Goal: Subscribe to service/newsletter

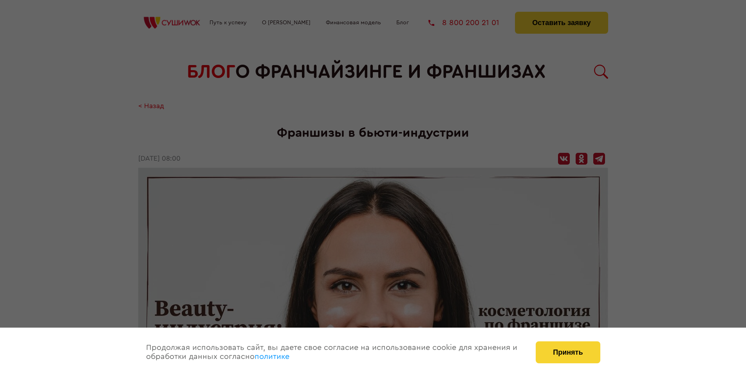
scroll to position [978, 0]
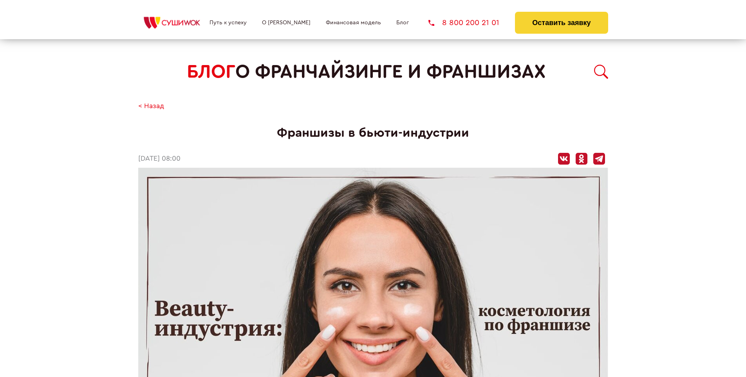
scroll to position [978, 0]
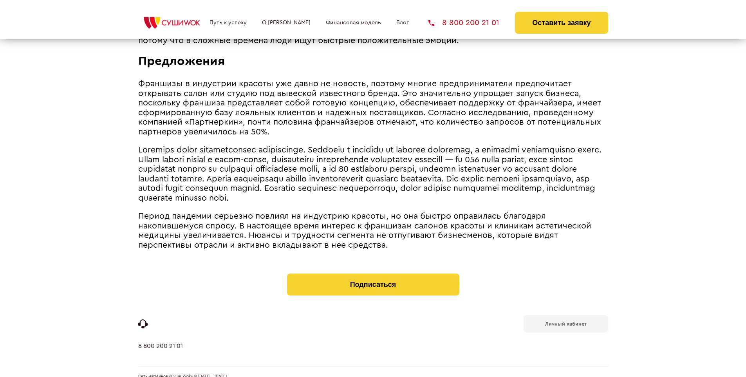
click at [566, 321] on b "Личный кабинет" at bounding box center [566, 323] width 42 height 5
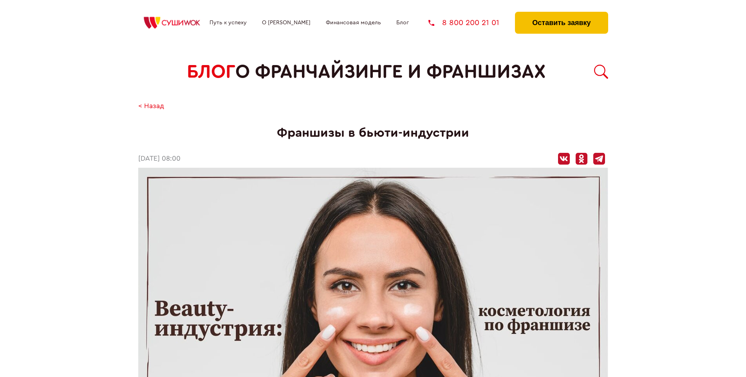
click at [561, 14] on button "Оставить заявку" at bounding box center [561, 23] width 93 height 22
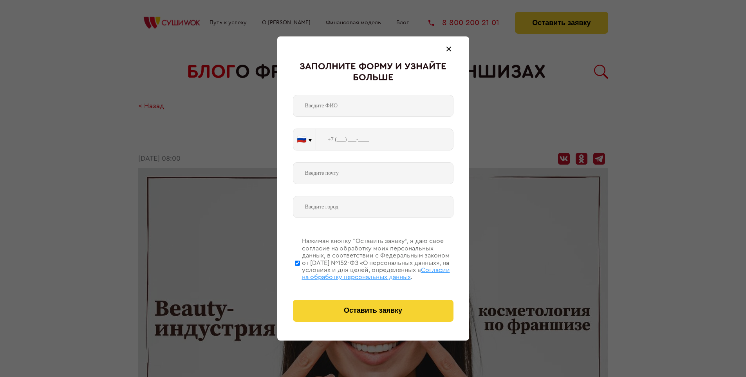
click at [363, 272] on span "Согласии на обработку персональных данных" at bounding box center [376, 273] width 148 height 13
click at [300, 272] on input "Нажимая кнопку “Оставить заявку”, я даю свое согласие на обработку моих персона…" at bounding box center [297, 263] width 5 height 63
checkbox input "false"
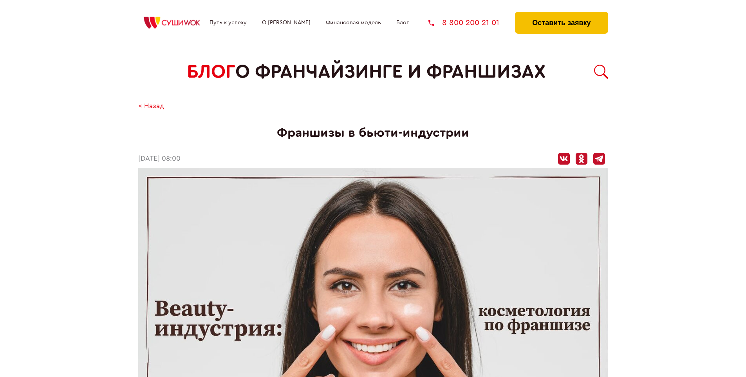
click at [561, 14] on button "Оставить заявку" at bounding box center [561, 23] width 93 height 22
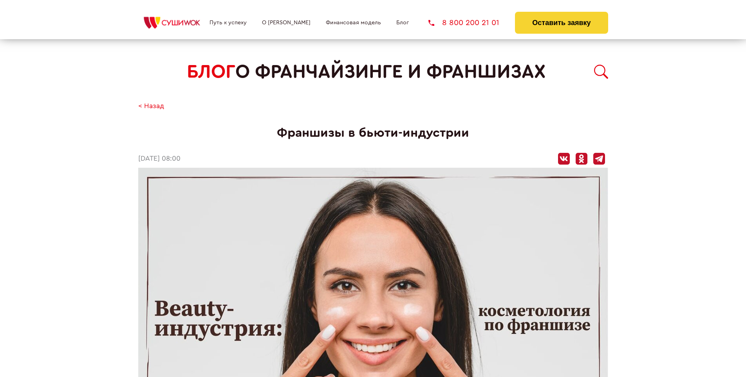
scroll to position [978, 0]
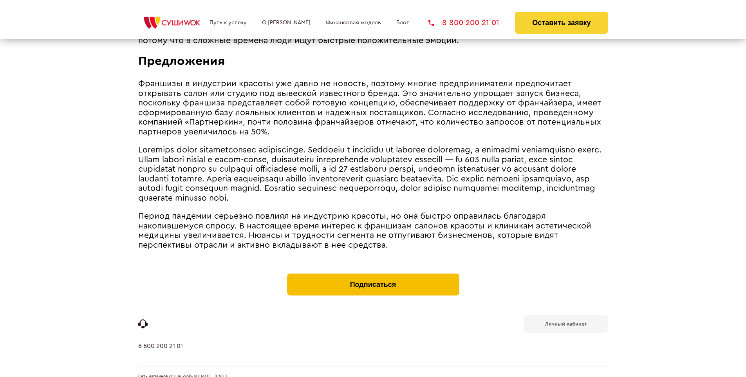
click at [373, 274] on button "Подписаться" at bounding box center [373, 285] width 172 height 22
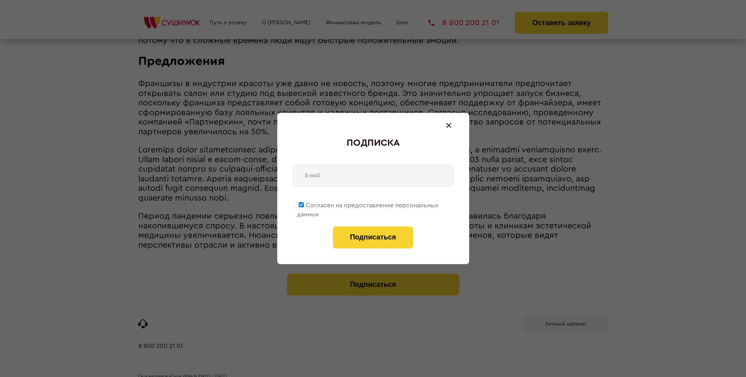
click at [368, 204] on span "Согласен на предоставление персональных данных" at bounding box center [368, 209] width 142 height 15
click at [304, 204] on input "Согласен на предоставление персональных данных" at bounding box center [301, 204] width 5 height 5
checkbox input "false"
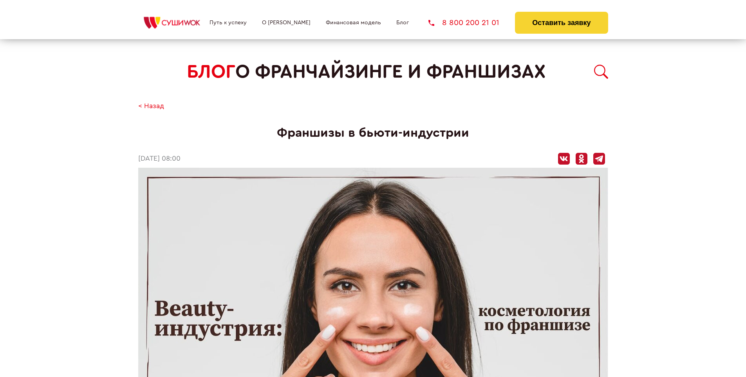
scroll to position [978, 0]
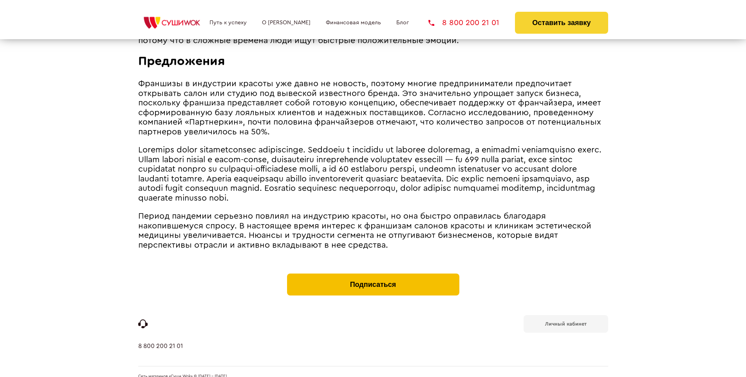
click at [373, 274] on button "Подписаться" at bounding box center [373, 285] width 172 height 22
